Goal: Transaction & Acquisition: Purchase product/service

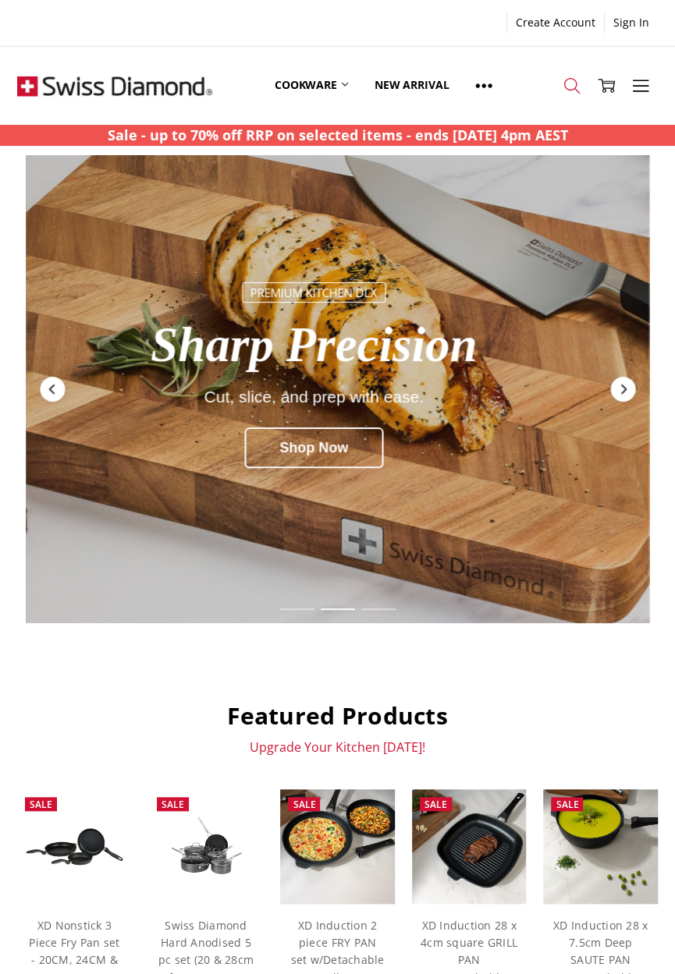
click at [571, 80] on use at bounding box center [572, 86] width 16 height 16
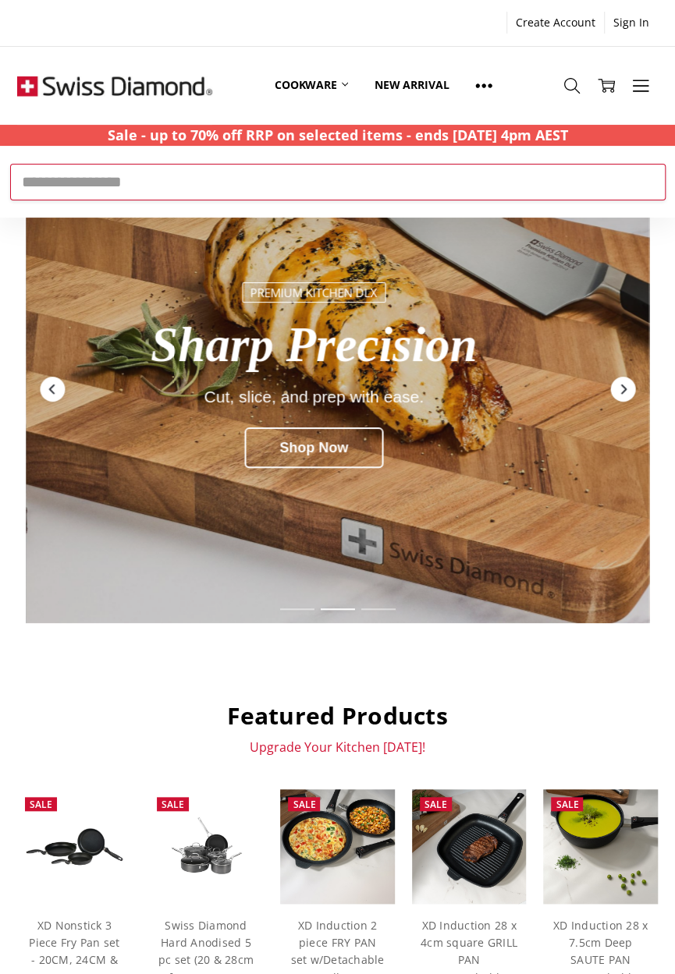
click at [73, 187] on input "Search" at bounding box center [337, 182] width 655 height 36
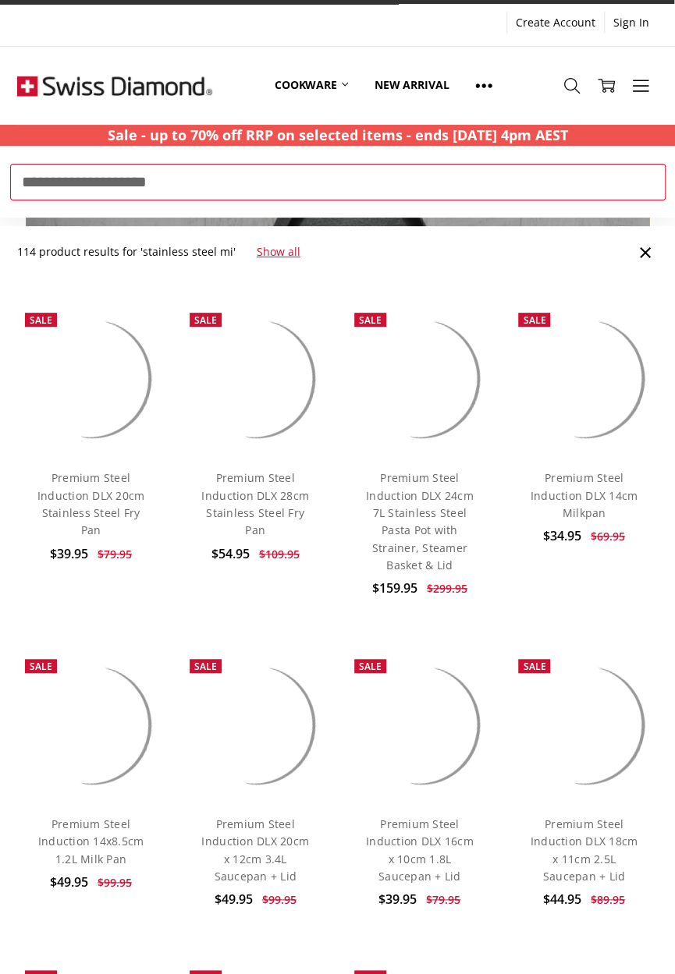
type input "**********"
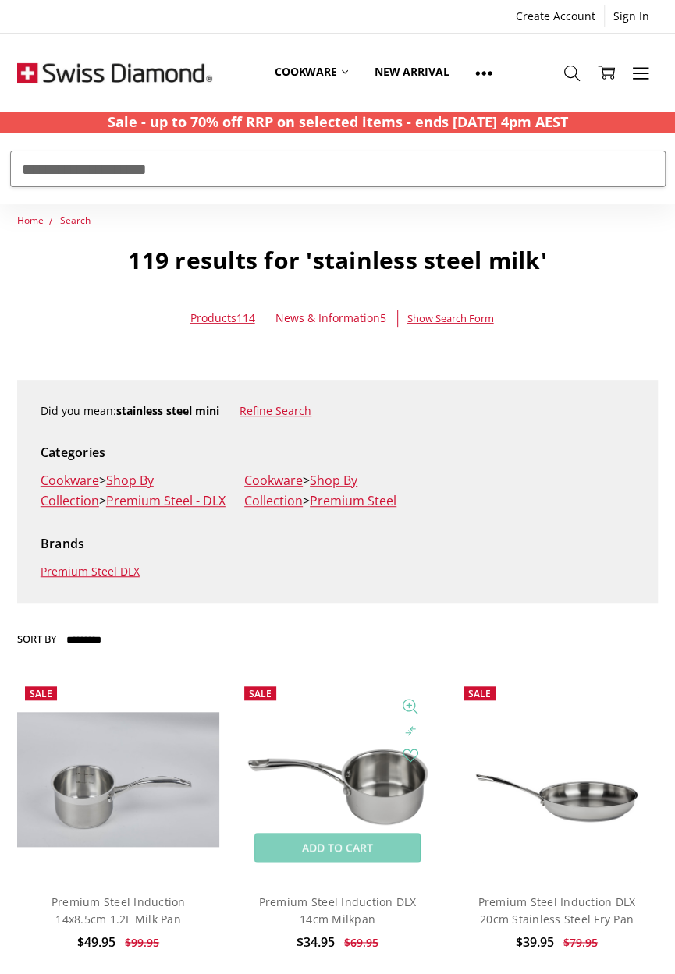
click at [381, 791] on img at bounding box center [336, 780] width 201 height 132
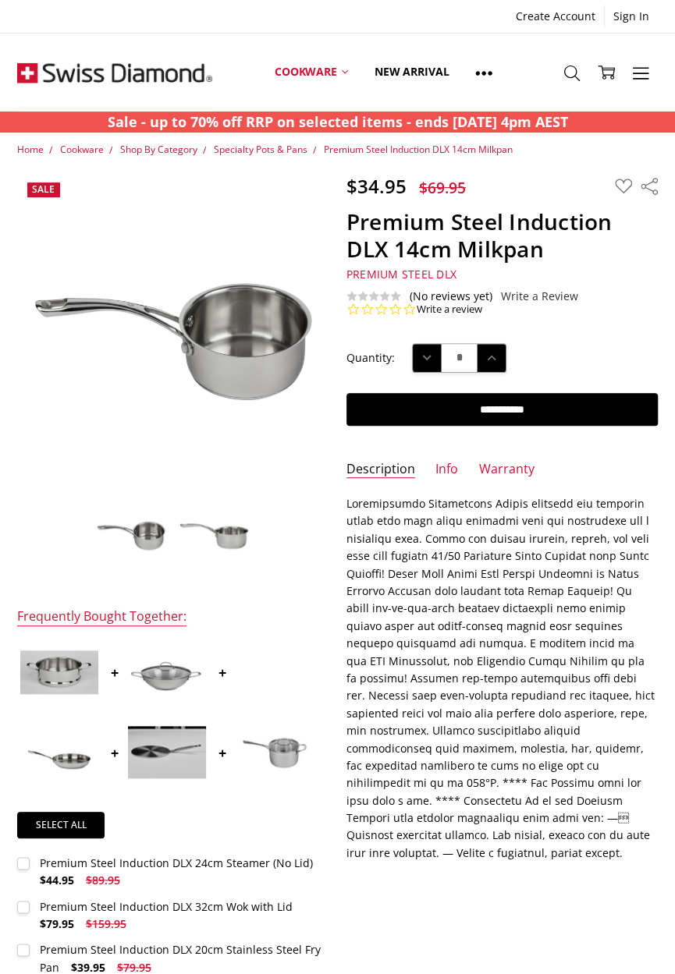
click at [219, 346] on img at bounding box center [516, 501] width 998 height 653
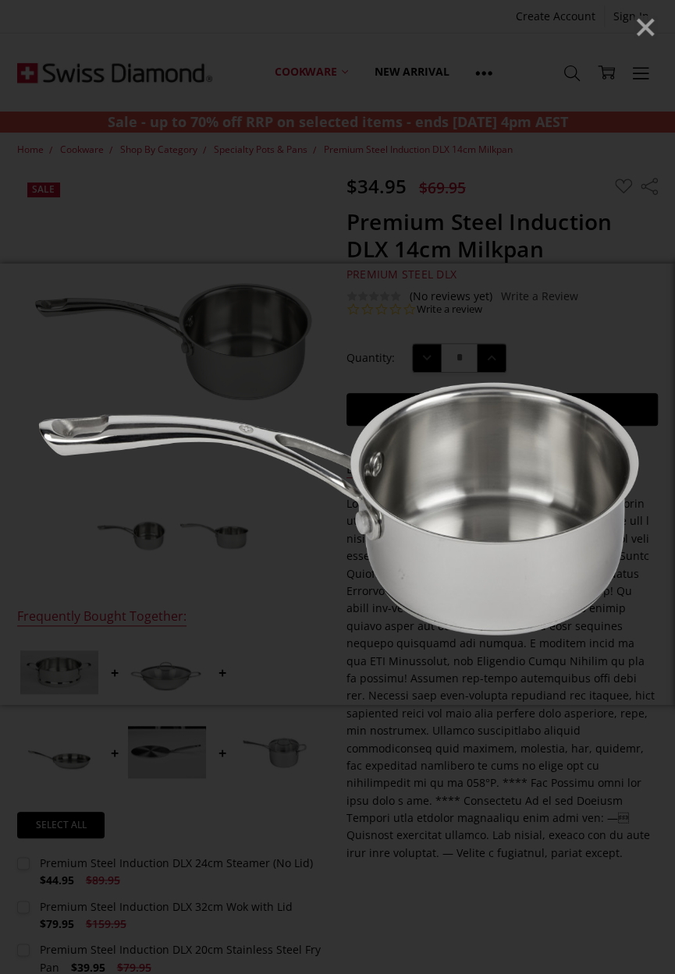
click at [653, 33] on line "Close" at bounding box center [645, 27] width 16 height 16
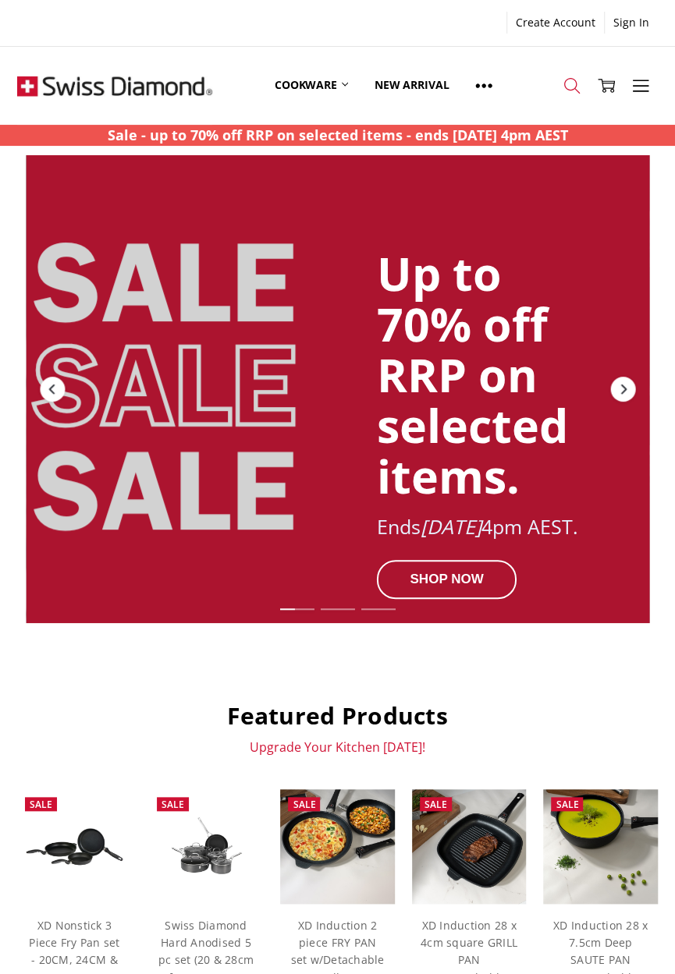
click at [579, 94] on use at bounding box center [572, 86] width 16 height 16
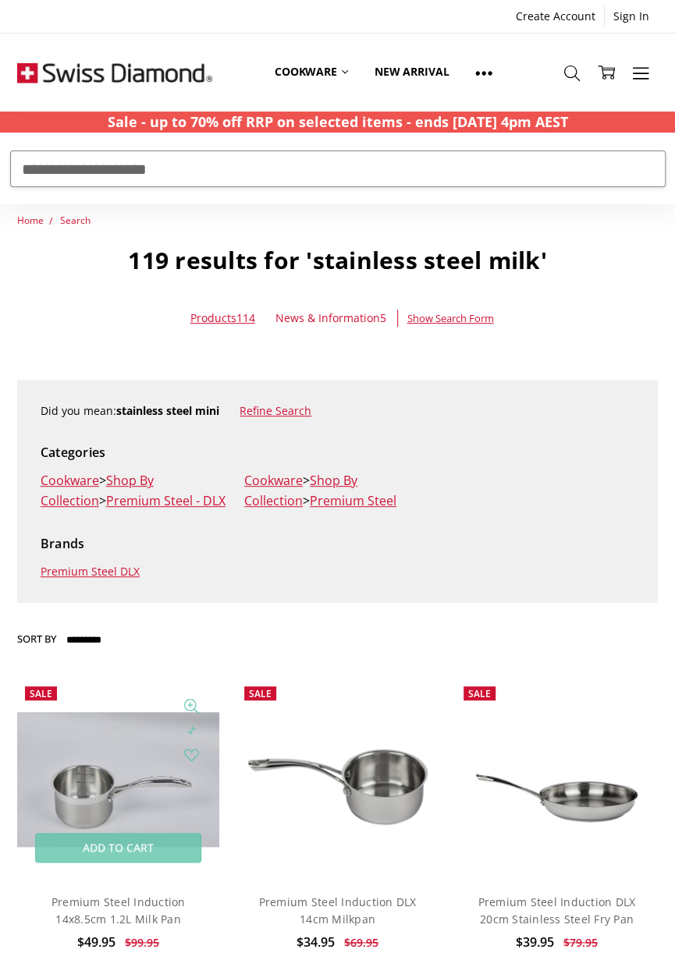
click at [108, 794] on img at bounding box center [117, 779] width 201 height 134
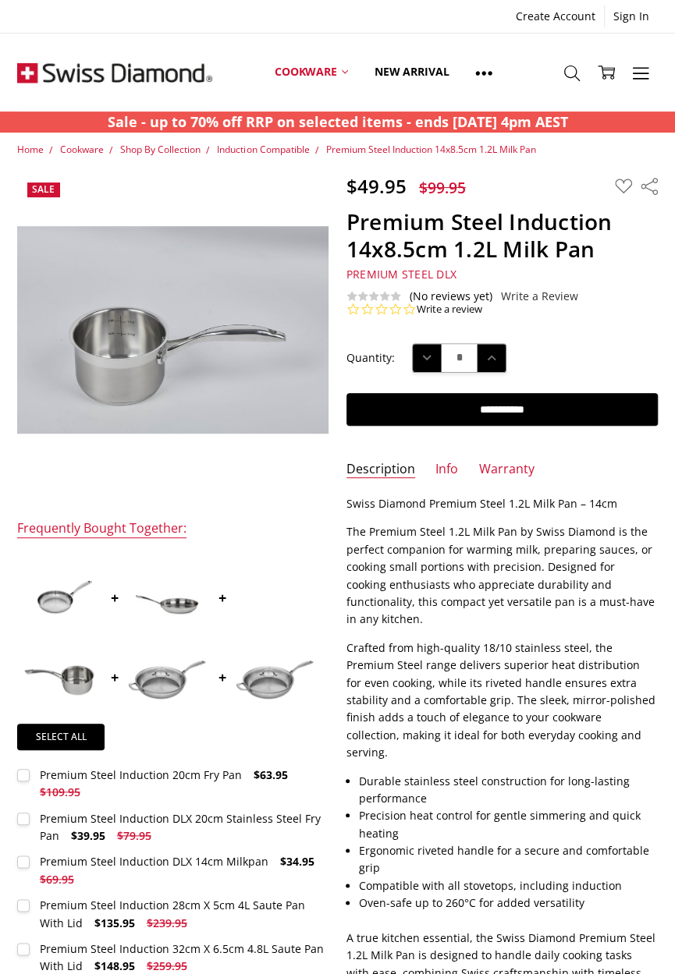
click at [151, 353] on img at bounding box center [516, 507] width 998 height 665
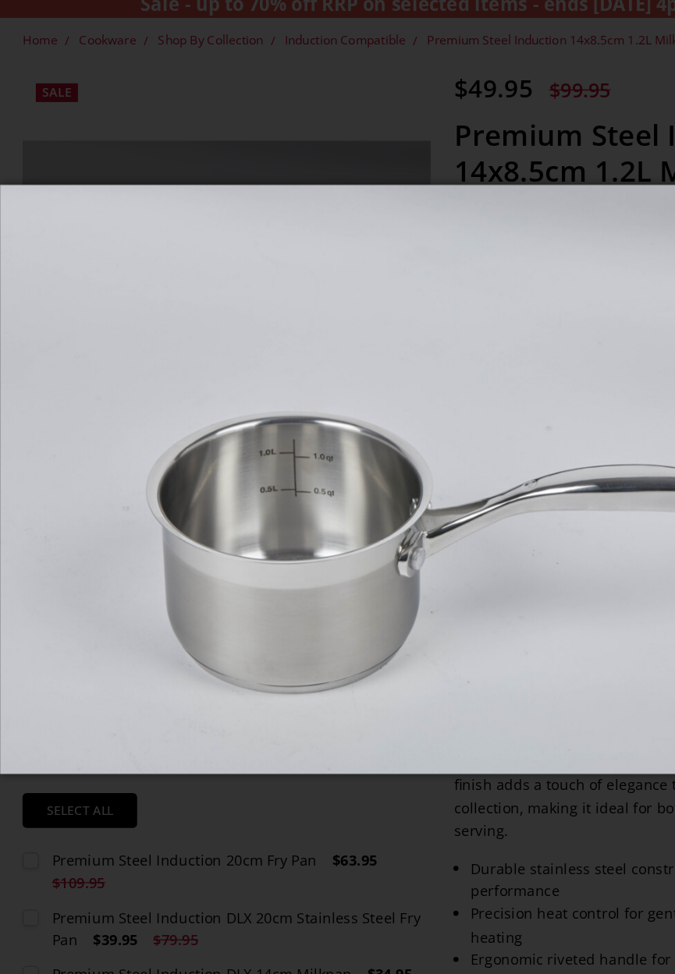
scroll to position [6, 0]
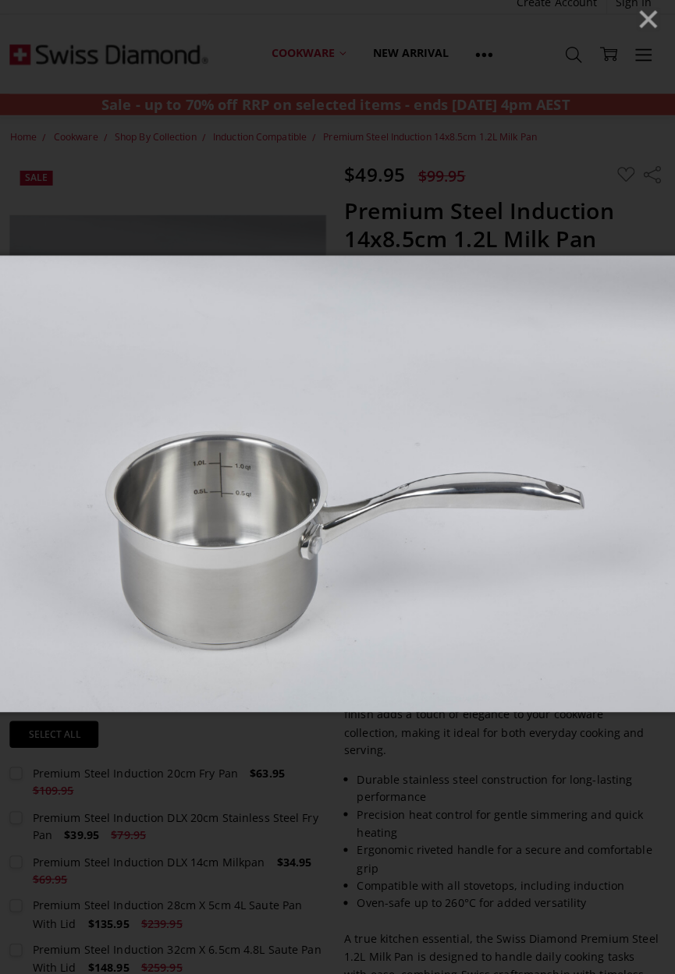
click at [650, 32] on line "Close" at bounding box center [645, 27] width 16 height 16
